Goal: Information Seeking & Learning: Learn about a topic

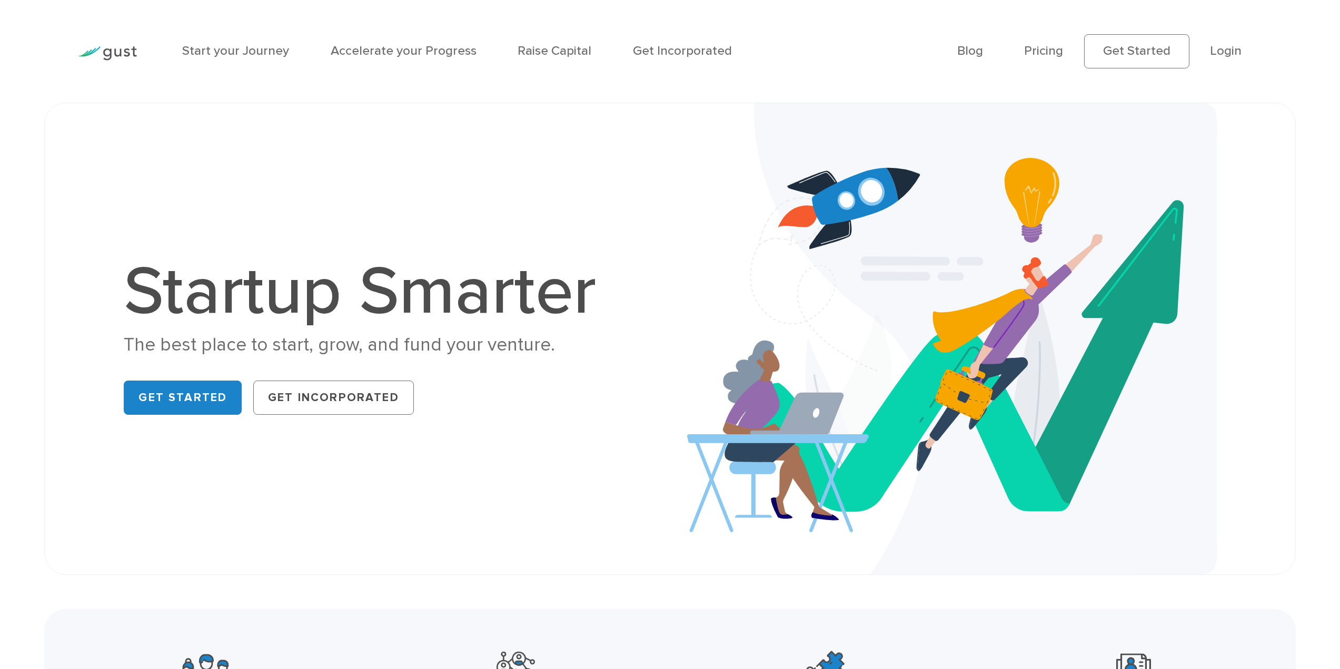
click at [664, 62] on ul "Blog FAQ Pricing Get Started Login Login" at bounding box center [1109, 51] width 305 height 34
click at [664, 41] on ul "Blog FAQ Pricing Get Started Login Login" at bounding box center [1109, 51] width 305 height 34
click at [664, 55] on link "Pricing" at bounding box center [1043, 50] width 39 height 15
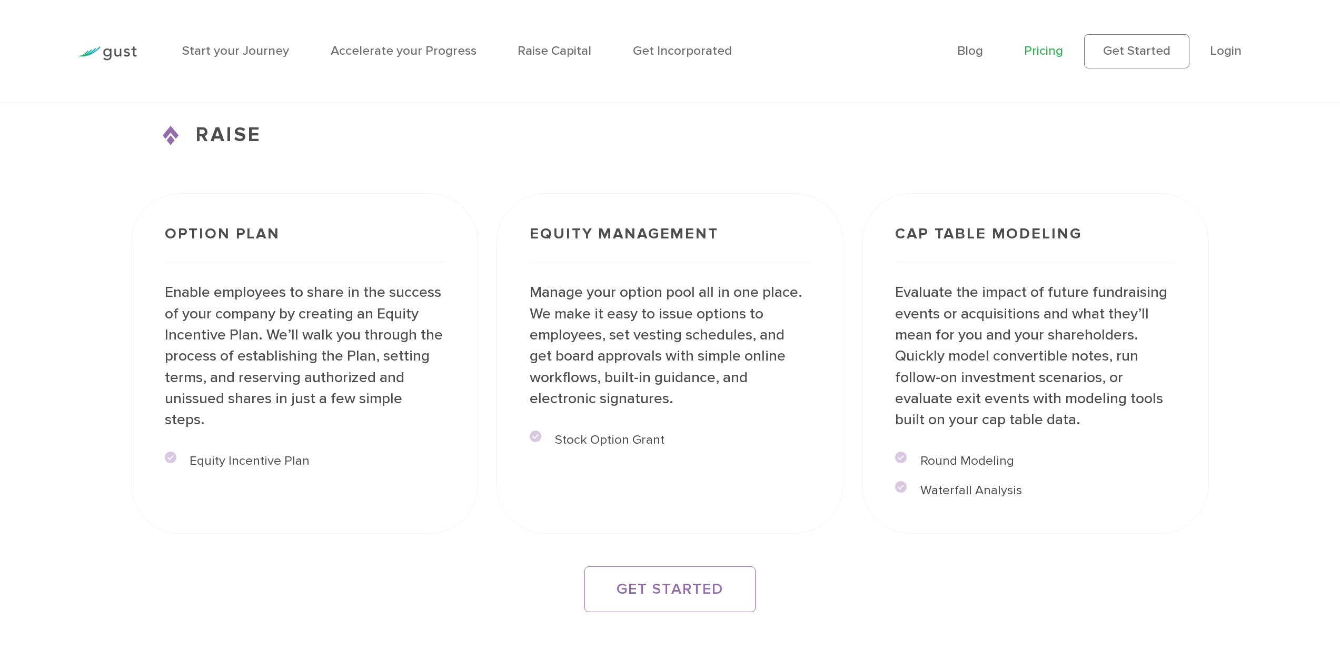
scroll to position [2422, 0]
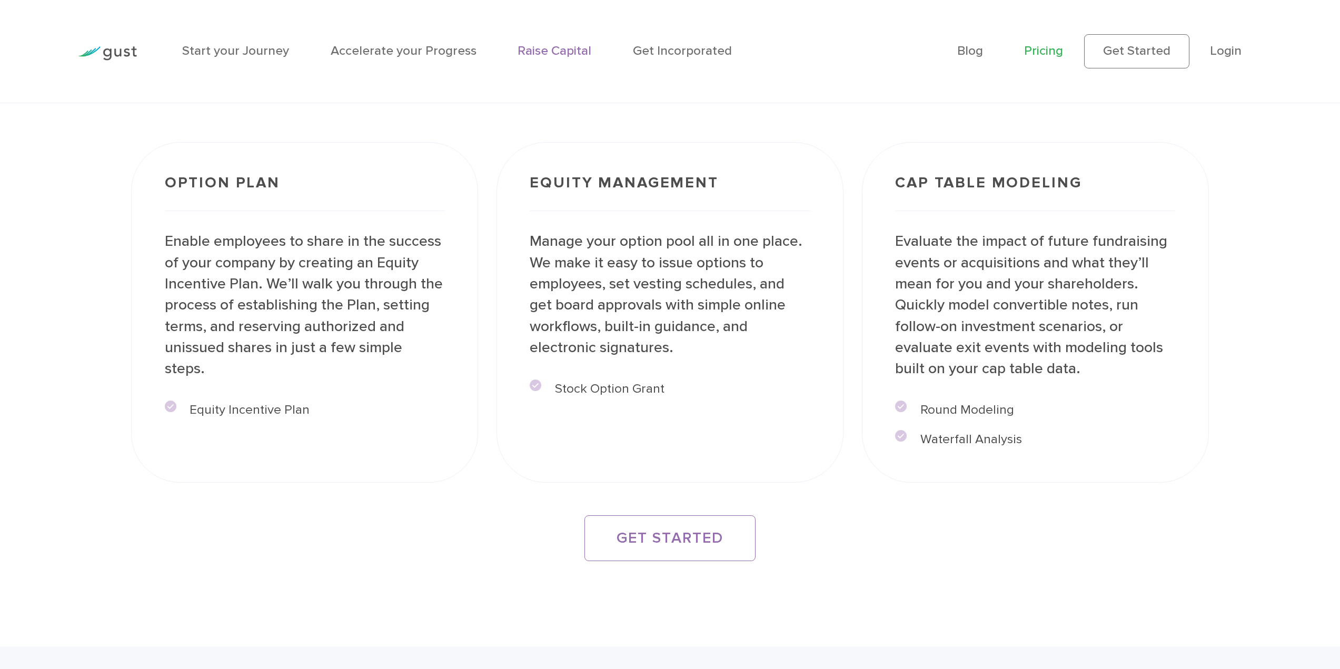
click at [537, 55] on link "Raise Capital" at bounding box center [554, 50] width 74 height 15
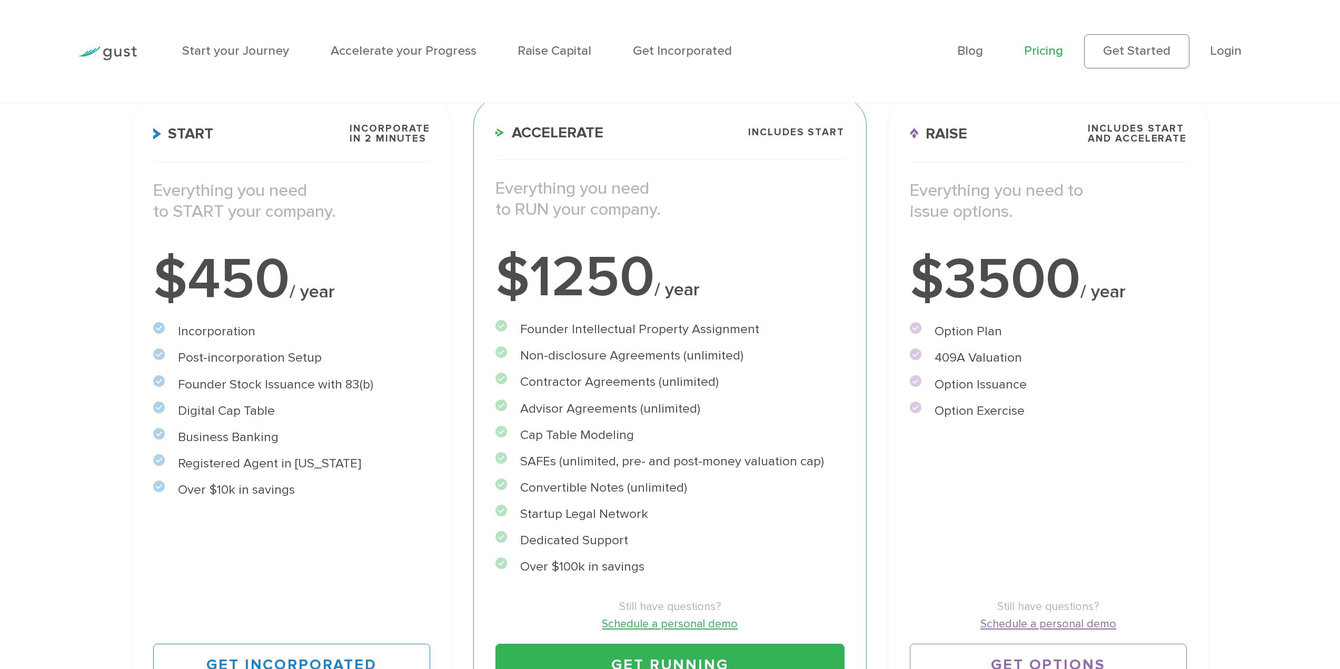
scroll to position [53, 0]
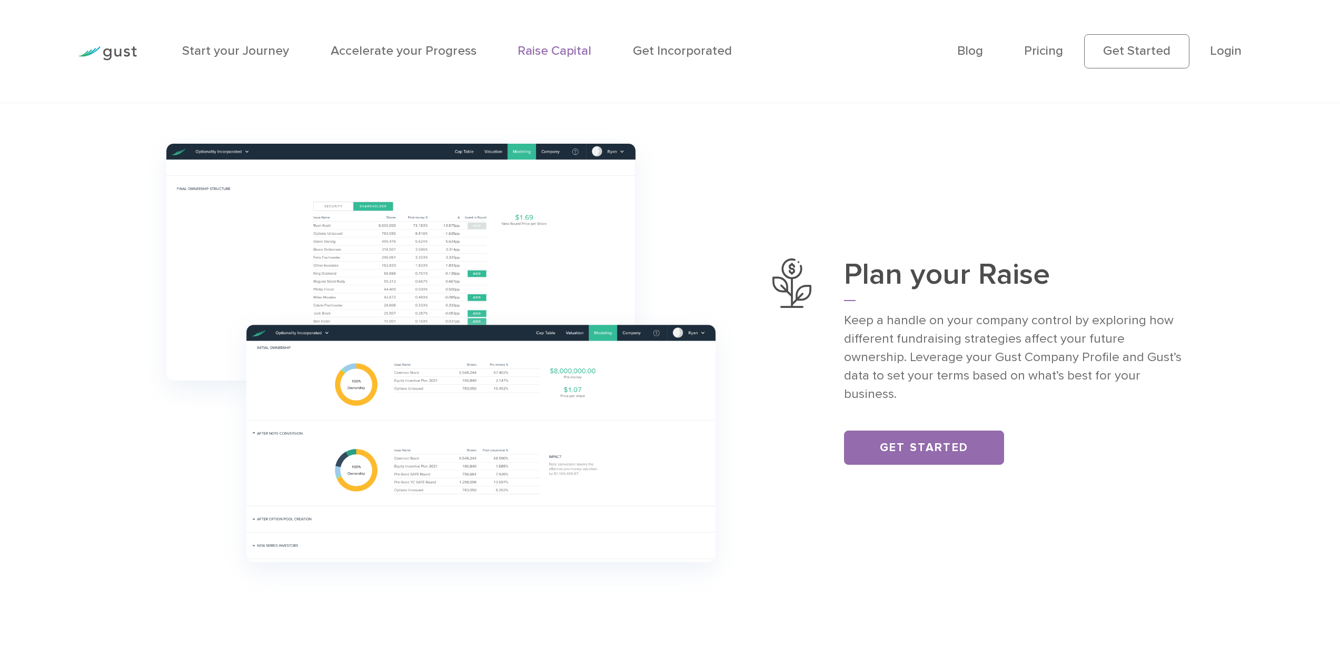
scroll to position [632, 0]
